Goal: Task Accomplishment & Management: Complete application form

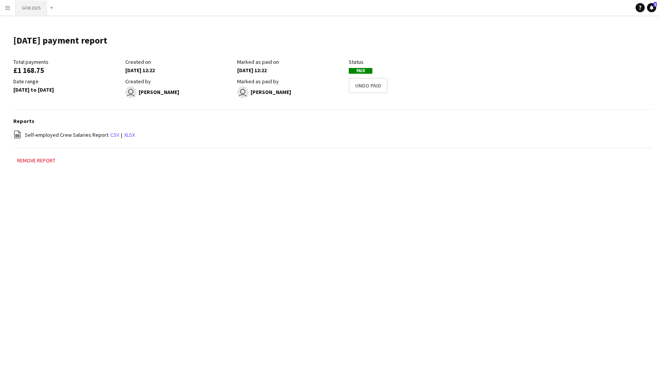
click at [27, 6] on button "GFW 2025 Close" at bounding box center [31, 7] width 31 height 15
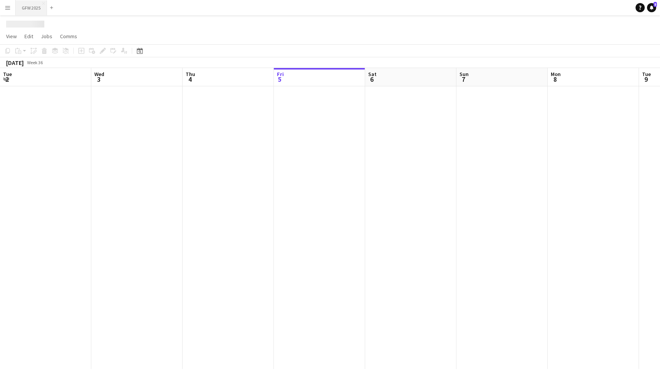
scroll to position [0, 183]
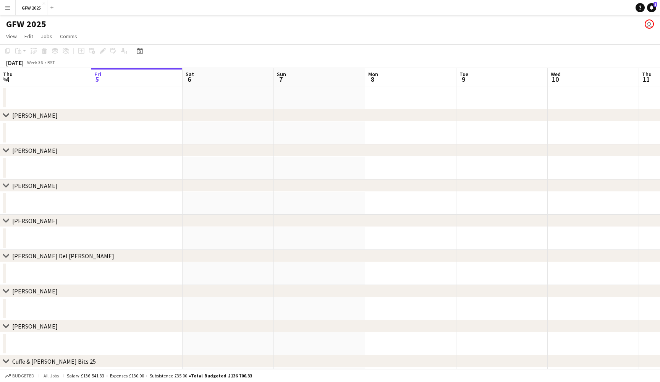
click at [323, 91] on app-date-cell at bounding box center [319, 97] width 91 height 23
click at [400, 94] on app-date-cell at bounding box center [410, 97] width 91 height 23
click at [79, 52] on icon "Add job" at bounding box center [81, 51] width 6 height 6
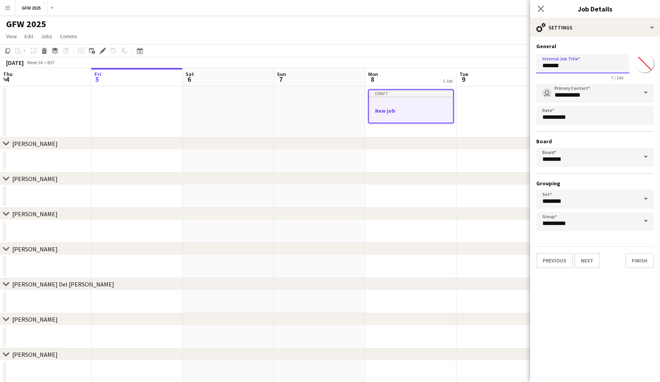
drag, startPoint x: 588, startPoint y: 70, endPoint x: 516, endPoint y: 70, distance: 71.9
type input "*"
type input "**********"
click at [590, 266] on button "Next" at bounding box center [588, 260] width 26 height 15
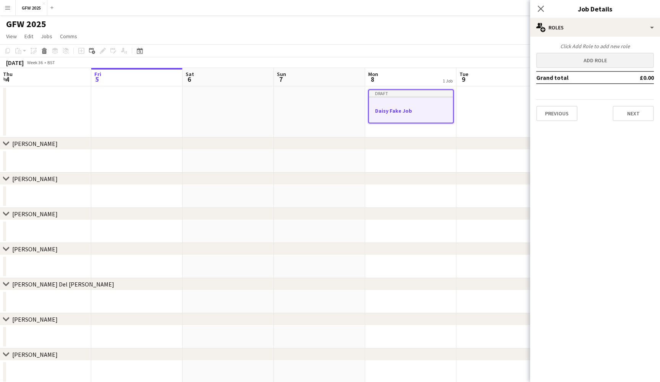
click at [614, 66] on button "Add role" at bounding box center [596, 60] width 118 height 15
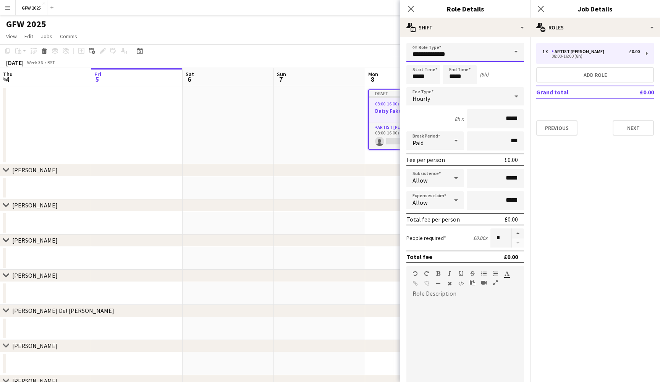
click at [469, 57] on input "**********" at bounding box center [466, 52] width 118 height 19
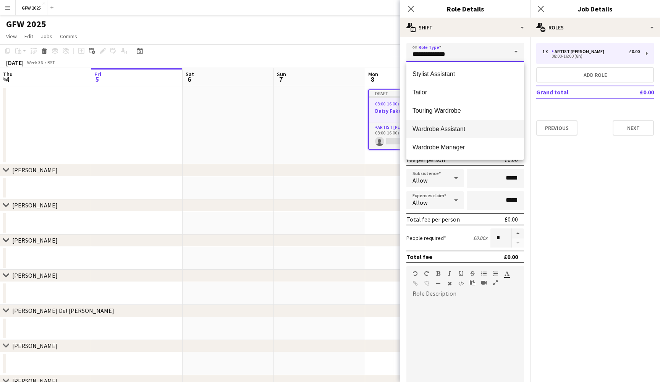
scroll to position [239, 0]
click at [478, 127] on span "Wardrobe Assistant" at bounding box center [465, 128] width 105 height 7
type input "**********"
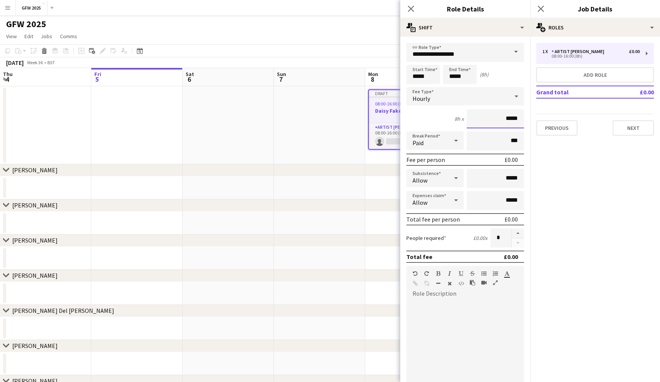
drag, startPoint x: 505, startPoint y: 118, endPoint x: 470, endPoint y: 117, distance: 34.8
click at [470, 117] on input "*****" at bounding box center [495, 118] width 57 height 19
type input "***"
click at [580, 185] on mat-expansion-panel "pencil3 General details 1 x Artist [PERSON_NAME] £0.00 08:00-16:00 (8h) Add rol…" at bounding box center [596, 210] width 130 height 346
click at [637, 130] on button "Next" at bounding box center [633, 127] width 41 height 15
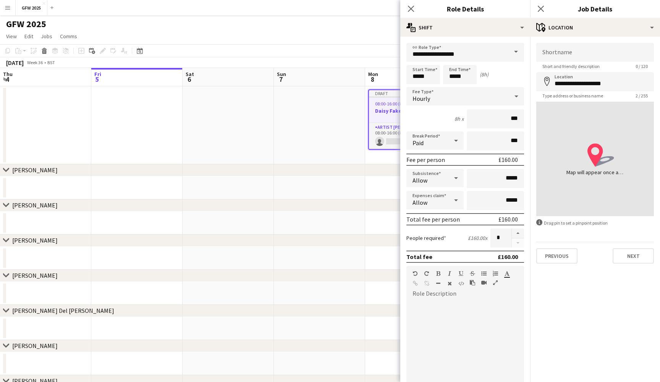
type input "**********"
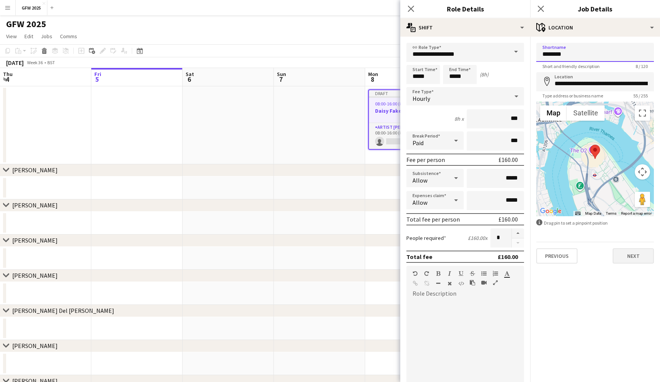
type input "********"
click at [638, 257] on button "Next" at bounding box center [633, 255] width 41 height 15
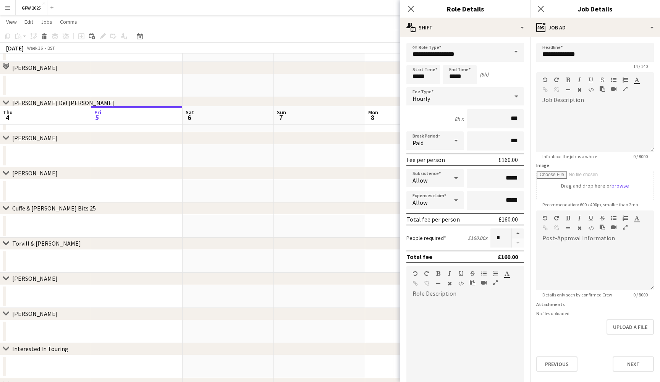
scroll to position [316, 0]
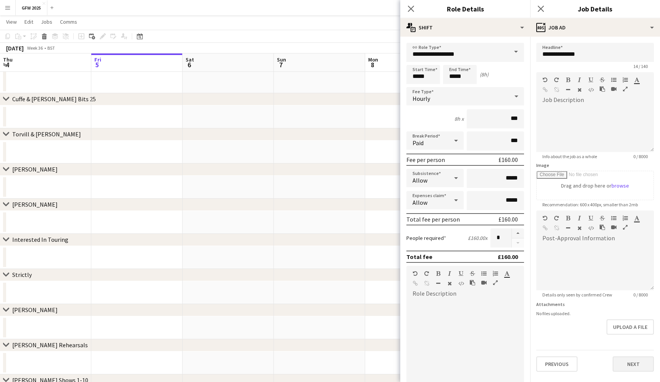
click at [636, 364] on button "Next" at bounding box center [633, 364] width 41 height 15
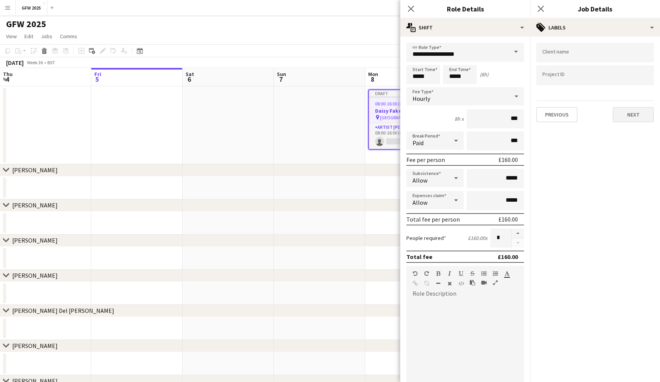
scroll to position [0, 0]
click at [633, 113] on button "Next" at bounding box center [633, 114] width 41 height 15
click at [639, 84] on button "Next" at bounding box center [633, 78] width 41 height 15
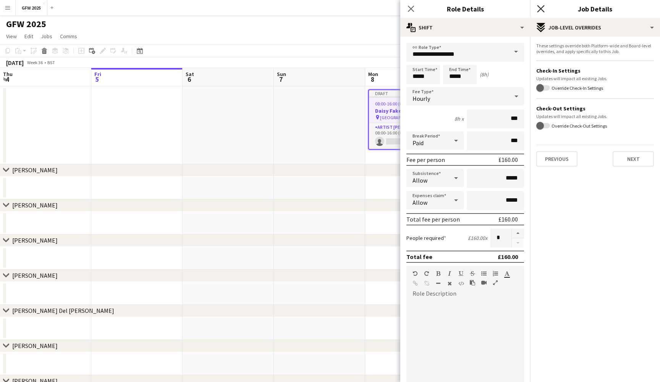
click at [542, 9] on icon "Close pop-in" at bounding box center [540, 8] width 7 height 7
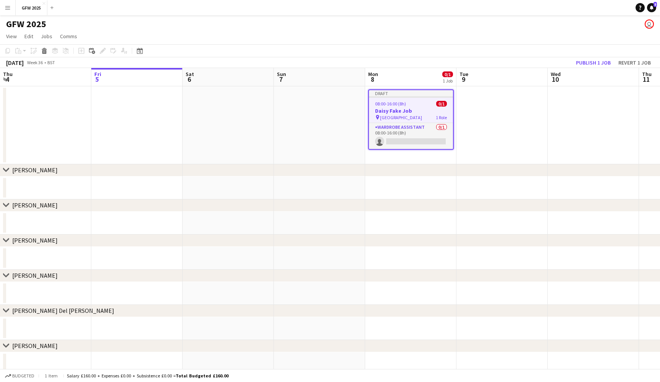
click at [425, 105] on div "08:00-16:00 (8h) 0/1" at bounding box center [411, 104] width 84 height 6
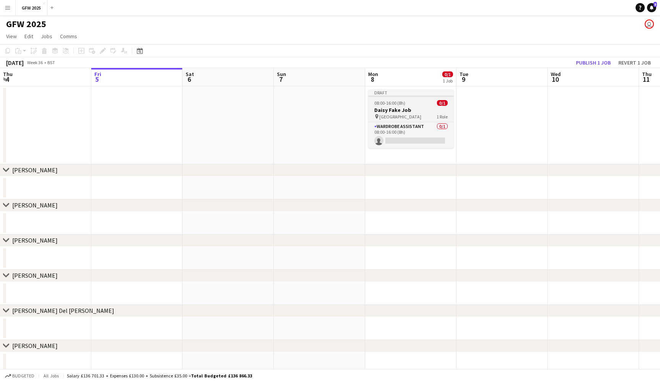
click at [425, 105] on div "08:00-16:00 (8h) 0/1" at bounding box center [411, 103] width 86 height 6
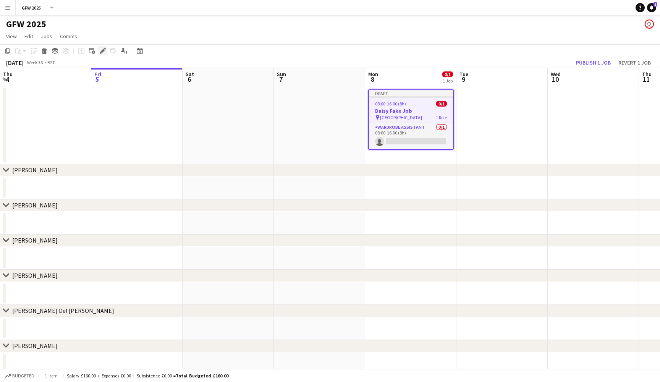
click at [100, 51] on icon "Edit" at bounding box center [103, 51] width 6 height 6
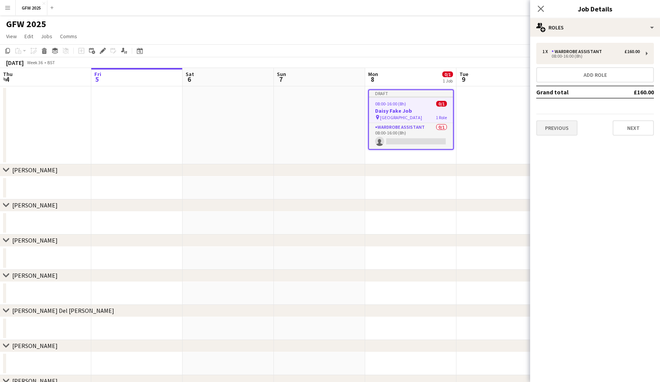
click at [561, 122] on button "Previous" at bounding box center [557, 127] width 41 height 15
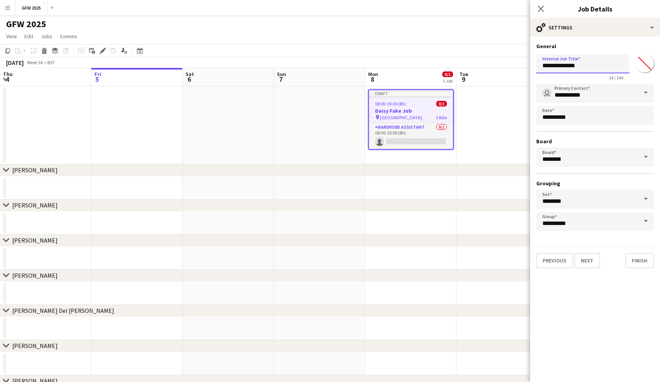
drag, startPoint x: 589, startPoint y: 66, endPoint x: 485, endPoint y: 66, distance: 104.0
type input "********"
click at [540, 10] on icon at bounding box center [540, 8] width 7 height 7
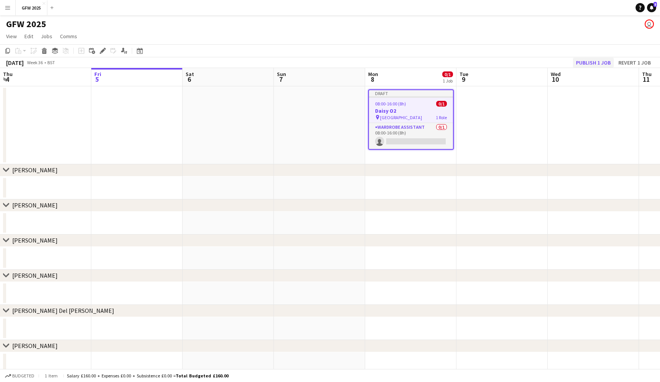
click at [596, 60] on button "Publish 1 job" at bounding box center [593, 63] width 41 height 10
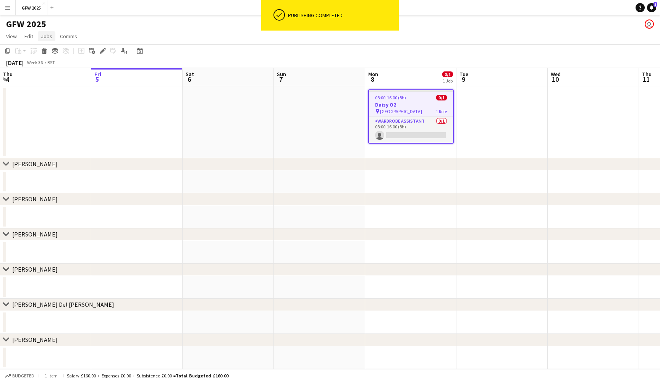
click at [54, 36] on link "Jobs" at bounding box center [47, 36] width 18 height 10
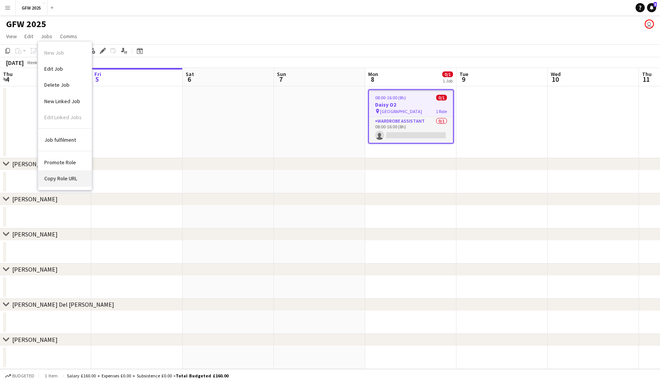
click at [65, 173] on link "Copy Role URL" at bounding box center [65, 178] width 54 height 16
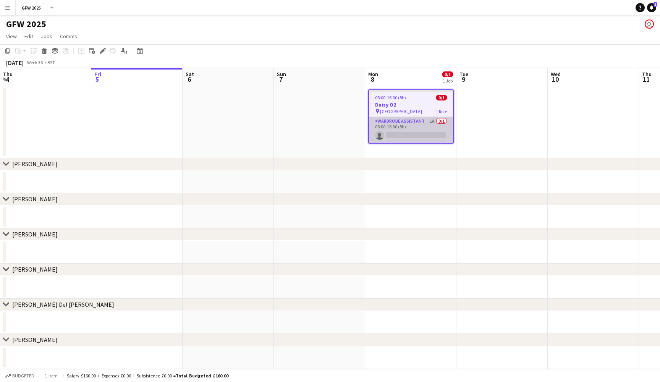
click at [414, 128] on app-card-role "Wardrobe Assistant 1A 0/1 08:00-16:00 (8h) single-neutral-actions" at bounding box center [411, 130] width 84 height 26
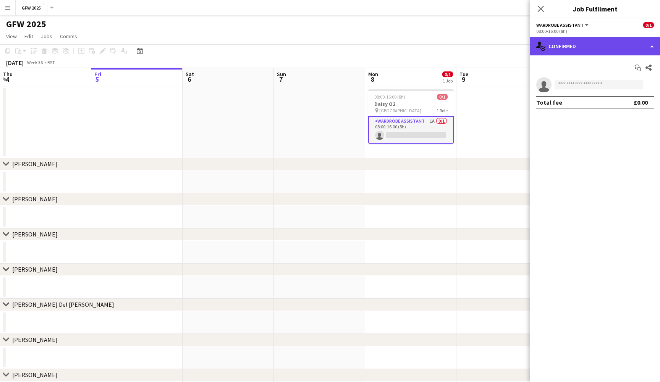
click at [614, 52] on div "single-neutral-actions-check-2 Confirmed" at bounding box center [596, 46] width 130 height 18
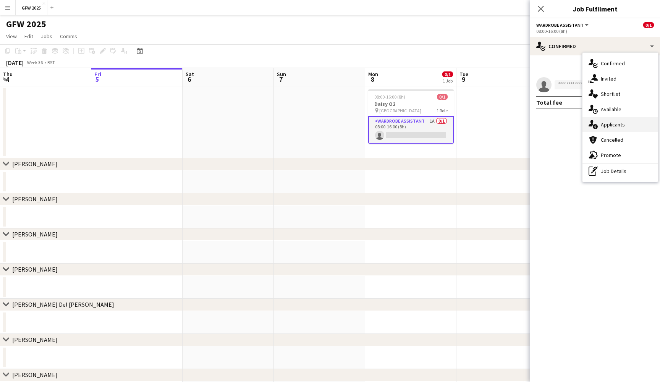
click at [627, 124] on div "single-neutral-actions-information Applicants" at bounding box center [621, 124] width 76 height 15
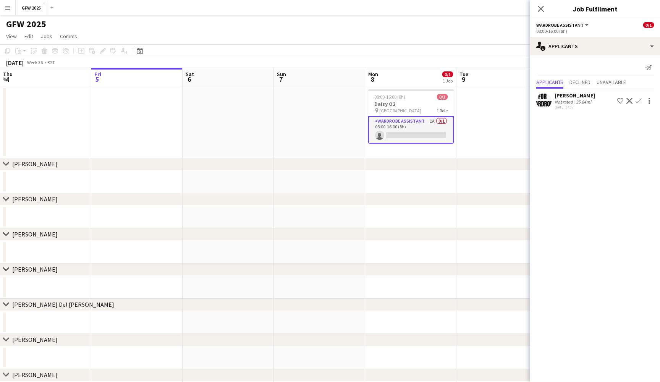
click at [640, 101] on app-icon "Confirm" at bounding box center [639, 101] width 6 height 6
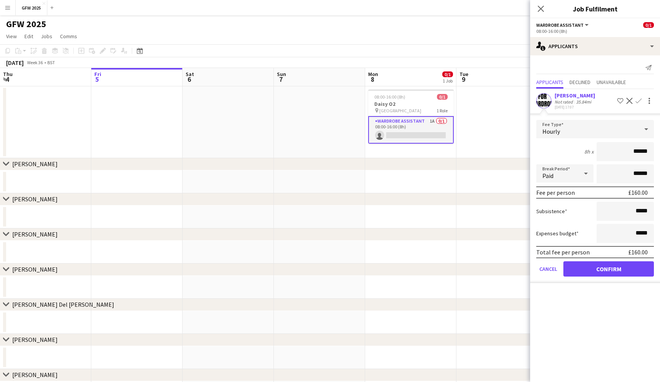
click at [619, 266] on button "Confirm" at bounding box center [609, 268] width 91 height 15
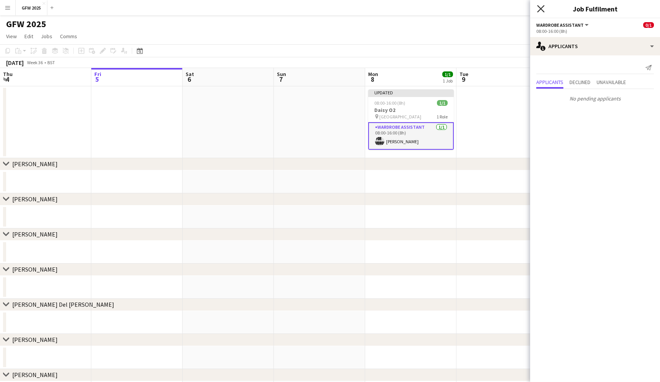
click at [543, 10] on icon "Close pop-in" at bounding box center [540, 8] width 7 height 7
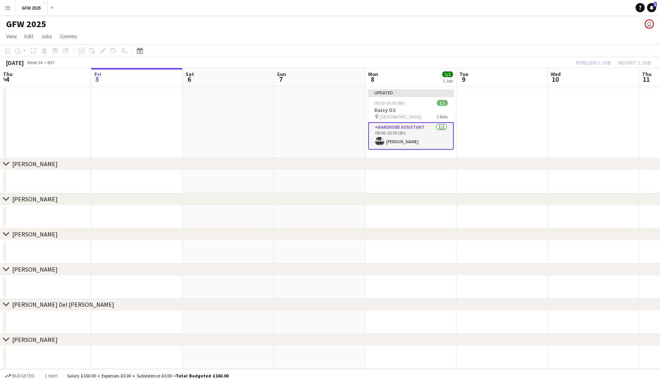
click at [546, 62] on div "[DATE] Week 36 • BST Publish 1 job Revert 1 job" at bounding box center [330, 62] width 660 height 11
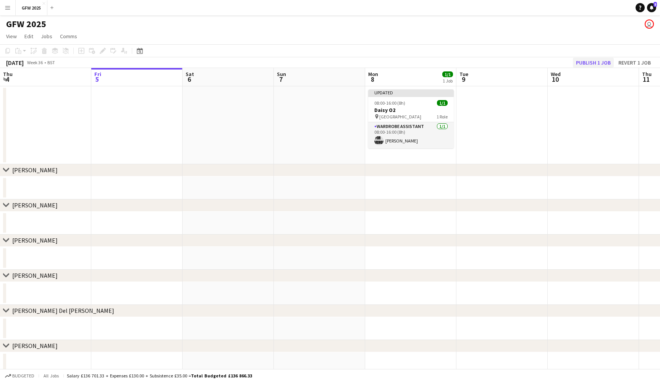
click at [595, 61] on button "Publish 1 job" at bounding box center [593, 63] width 41 height 10
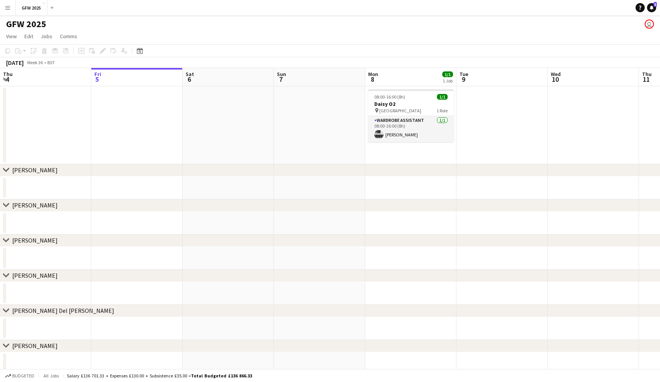
click at [248, 125] on app-date-cell at bounding box center [228, 125] width 91 height 78
